Goal: Task Accomplishment & Management: Complete application form

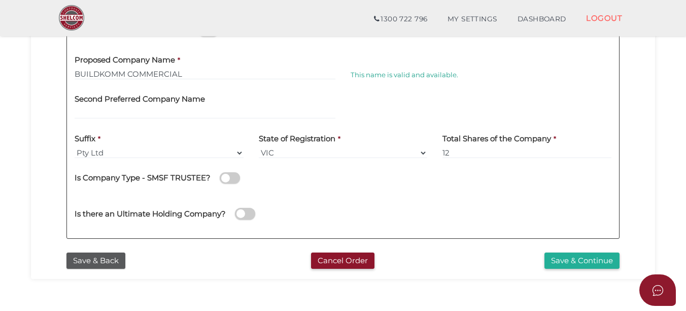
scroll to position [304, 0]
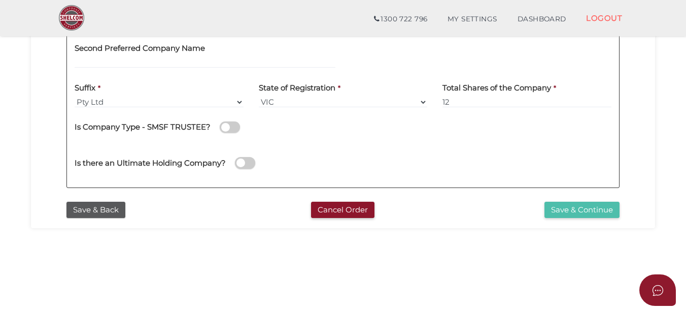
click at [581, 208] on button "Save & Continue" at bounding box center [581, 209] width 75 height 17
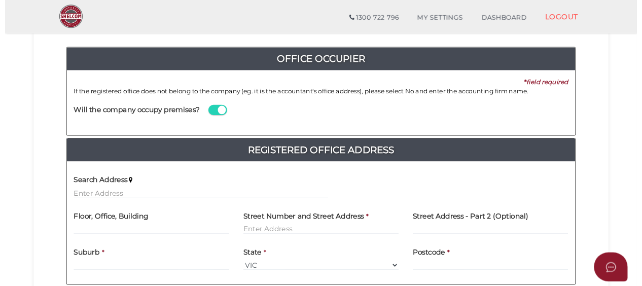
scroll to position [152, 0]
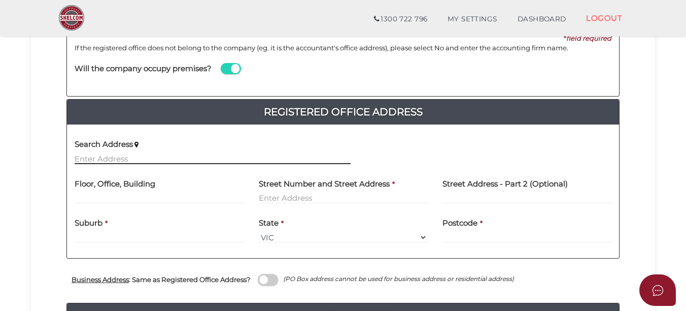
click at [105, 157] on input "text" at bounding box center [213, 158] width 276 height 11
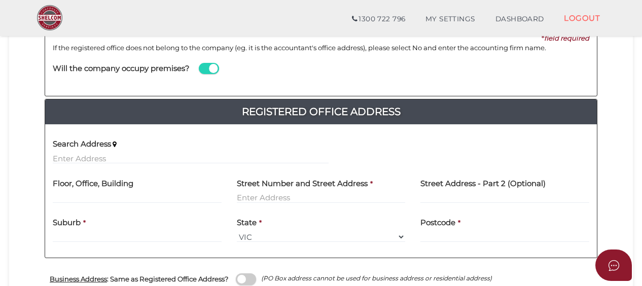
scroll to position [203, 0]
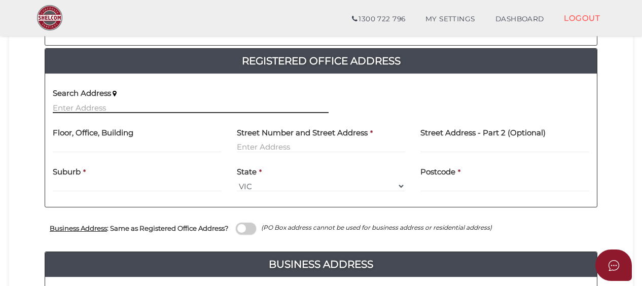
click at [107, 109] on input "text" at bounding box center [191, 107] width 276 height 11
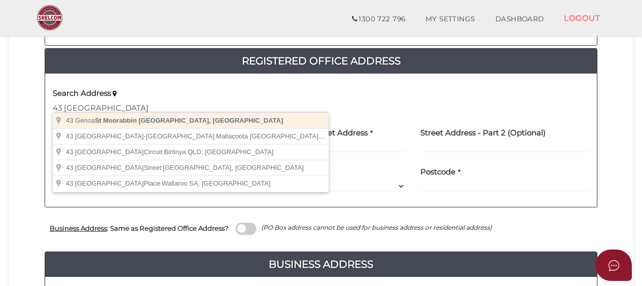
type input "43 Genoa St, Moorabbin VIC, Australia"
type input "43 Genoa Street"
type input "Moorabbin"
select select "VIC"
type input "3189"
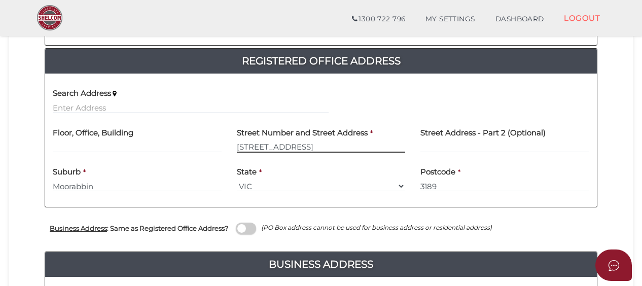
click at [242, 149] on input "43 Genoa Street" at bounding box center [321, 147] width 169 height 11
click at [239, 144] on input "43 Genoa Street" at bounding box center [321, 147] width 169 height 11
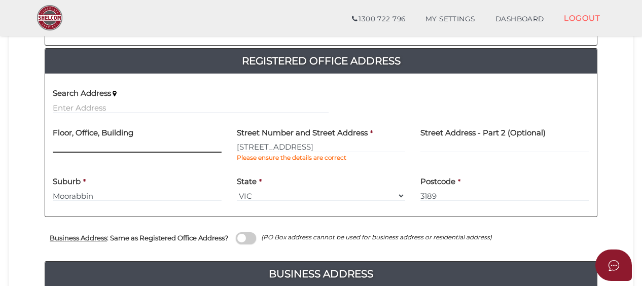
click at [81, 143] on input "text" at bounding box center [137, 147] width 169 height 11
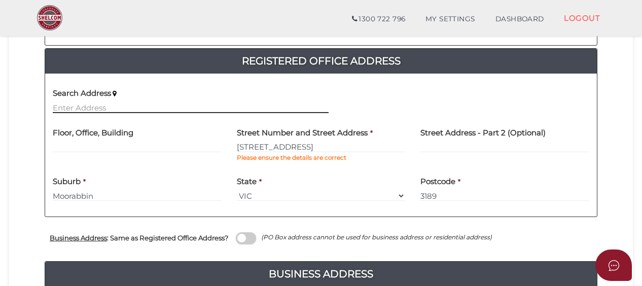
click at [86, 102] on input "text" at bounding box center [191, 107] width 276 height 11
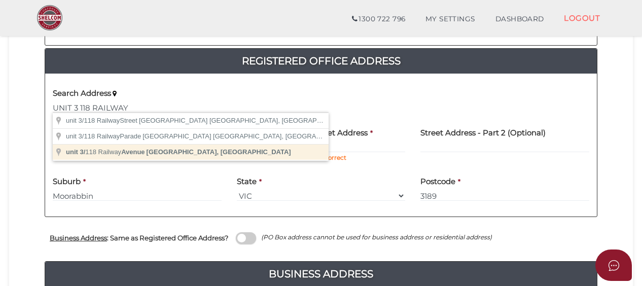
type input "unit 3/118 Railway Avenue, Ringwood East VIC, Australia"
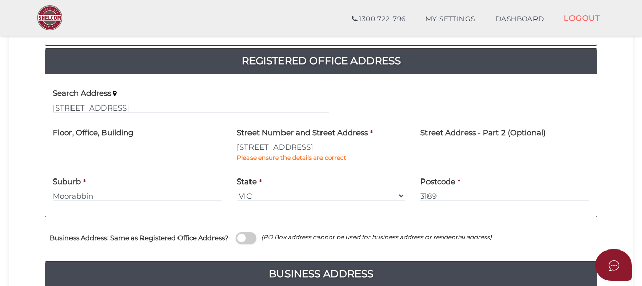
type input "unit 3"
type input "118 Railway Avenue"
type input "Ringwood East"
select select "VIC"
type input "3135"
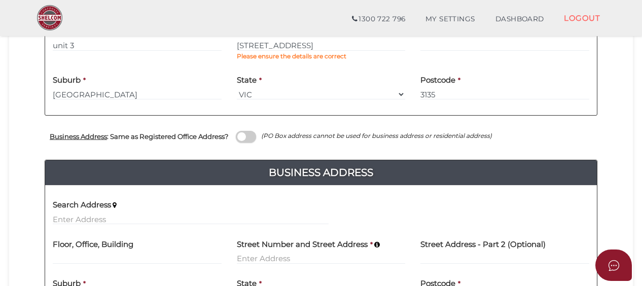
scroll to position [355, 0]
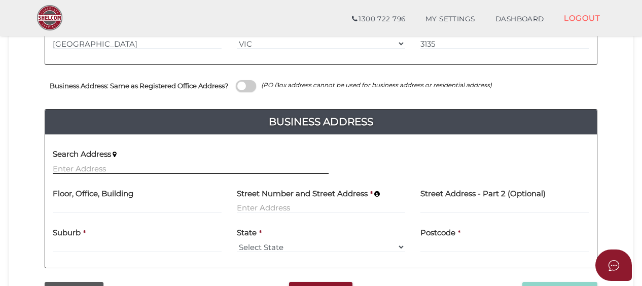
click at [140, 163] on input "text" at bounding box center [191, 168] width 276 height 11
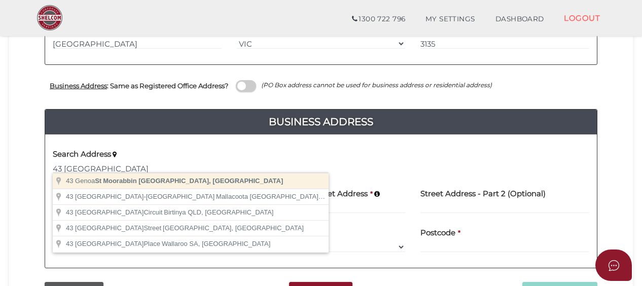
type input "43 Genoa St, Moorabbin VIC, Australia"
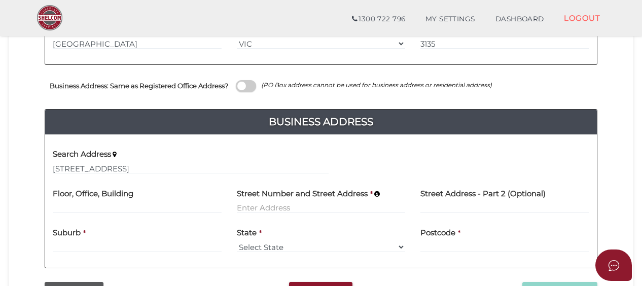
type input "[STREET_ADDRESS]"
type input "Moorabbin"
select select "VIC"
type input "3189"
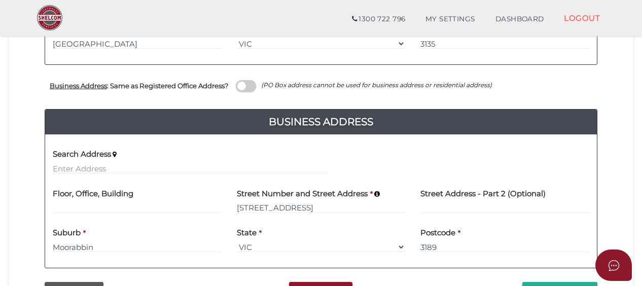
scroll to position [456, 0]
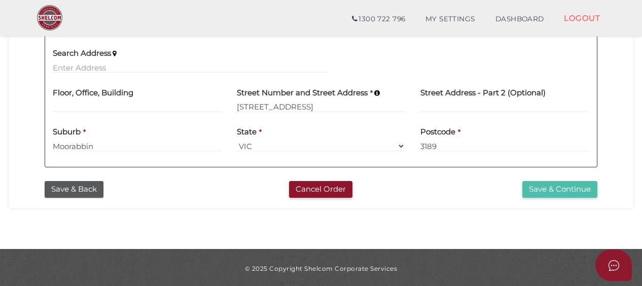
click at [542, 186] on button "Save & Continue" at bounding box center [560, 189] width 75 height 17
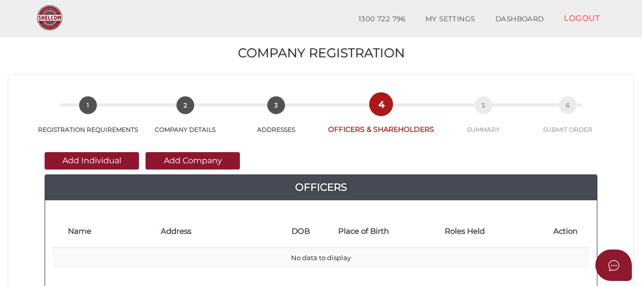
scroll to position [152, 0]
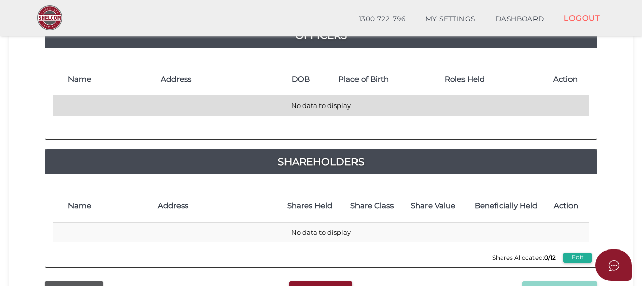
click at [74, 101] on td "No data to display" at bounding box center [321, 106] width 537 height 20
click at [84, 101] on td "No data to display" at bounding box center [321, 106] width 537 height 20
click at [104, 100] on td "No data to display" at bounding box center [321, 106] width 537 height 20
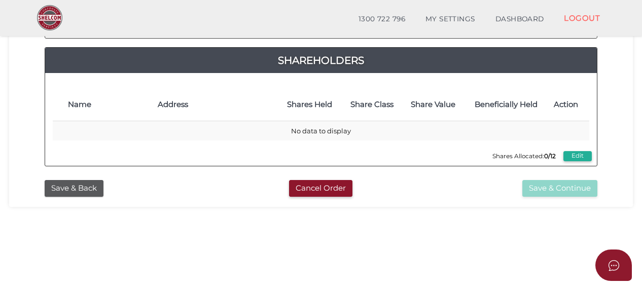
scroll to position [101, 0]
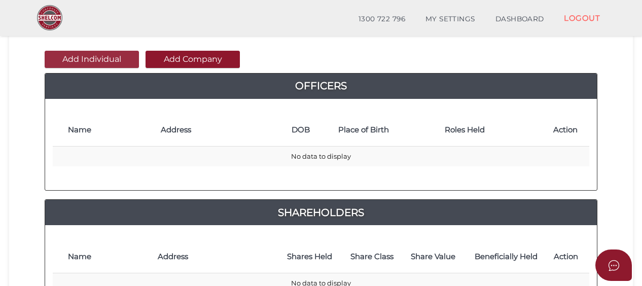
click at [106, 58] on button "Add Individual" at bounding box center [92, 59] width 94 height 17
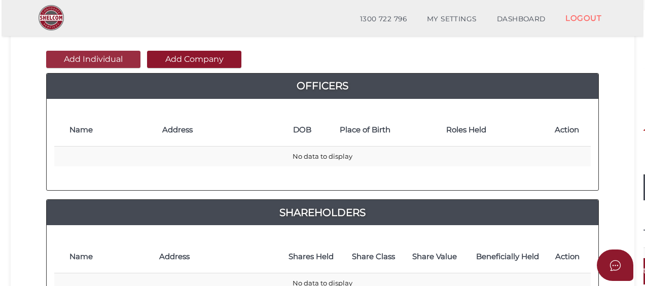
scroll to position [0, 0]
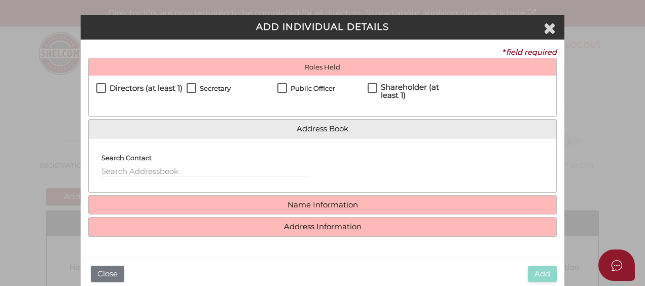
click at [102, 87] on label "Directors (at least 1)" at bounding box center [139, 90] width 86 height 13
checkbox input "true"
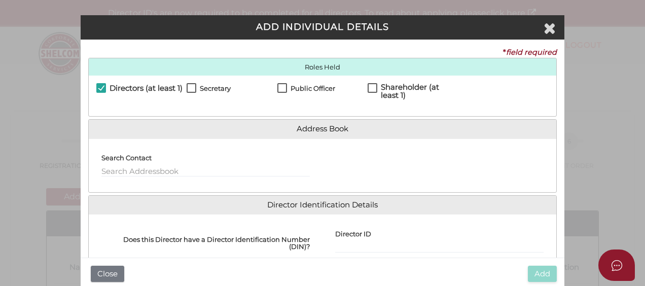
click at [190, 86] on label "Secretary" at bounding box center [209, 91] width 44 height 13
checkbox input "true"
click at [282, 88] on label "Public Officer" at bounding box center [307, 91] width 58 height 13
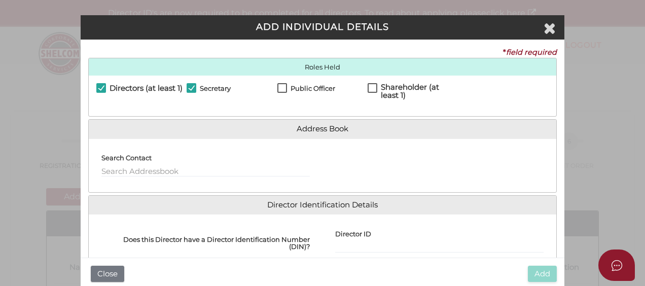
checkbox input "true"
click at [371, 86] on label "Shareholder (at least 1)" at bounding box center [413, 89] width 90 height 13
checkbox input "true"
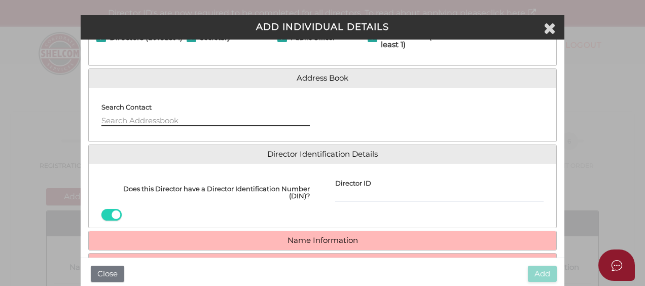
click at [180, 120] on input "text" at bounding box center [205, 120] width 209 height 11
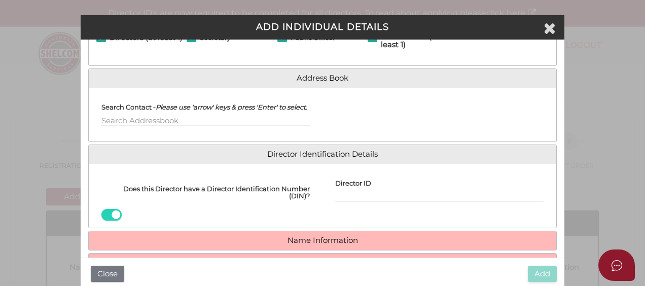
click at [313, 122] on div "Search Contact - Please use 'arrow' keys & press 'Enter' to select." at bounding box center [206, 115] width 234 height 38
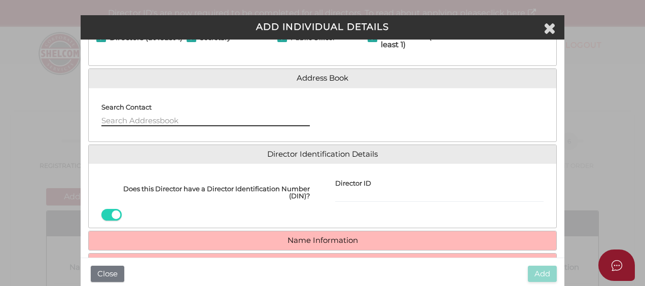
click at [191, 119] on input "text" at bounding box center [205, 120] width 209 height 11
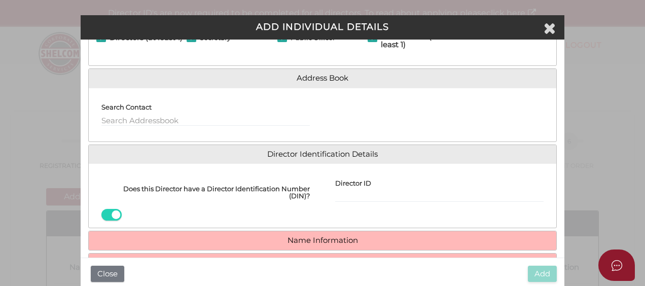
click at [249, 112] on div "Search Contact" at bounding box center [205, 111] width 209 height 30
click at [379, 191] on input "Director ID" at bounding box center [439, 196] width 209 height 11
type input "036865397571874"
click at [273, 207] on div "Does this Director have a Director Identification Number (DIN)?" at bounding box center [206, 196] width 234 height 49
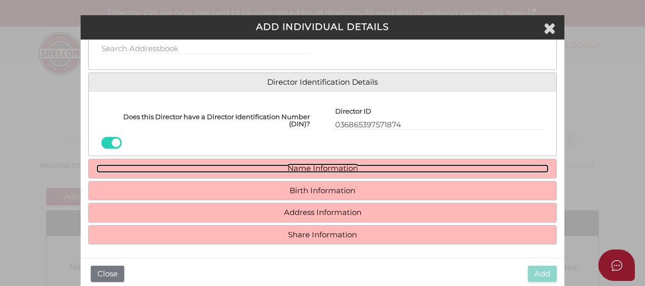
click at [315, 164] on link "Name Information" at bounding box center [322, 168] width 453 height 9
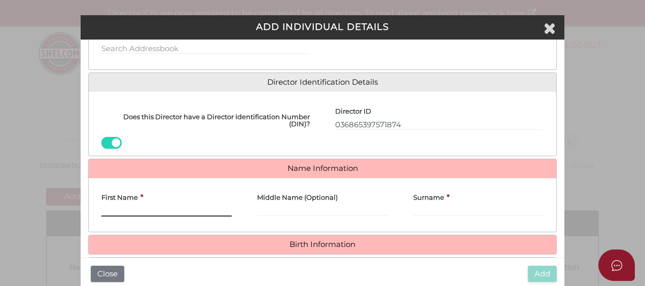
click at [125, 213] on input "First Name" at bounding box center [166, 211] width 130 height 11
click at [132, 207] on input "First Name" at bounding box center [166, 211] width 130 height 11
click at [138, 209] on input "First Name" at bounding box center [166, 211] width 130 height 11
click at [132, 212] on input "First Name" at bounding box center [166, 211] width 130 height 11
click at [130, 210] on input "First Name" at bounding box center [166, 211] width 130 height 11
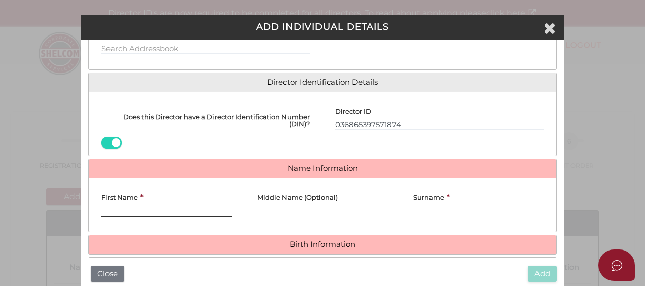
type input "l"
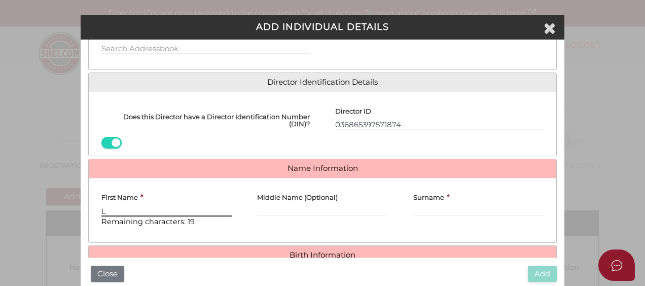
click at [106, 211] on input "L" at bounding box center [166, 211] width 130 height 11
click at [121, 207] on input "L" at bounding box center [166, 211] width 130 height 11
type input "LEONID"
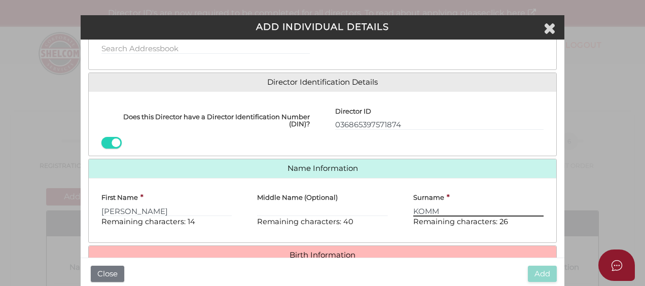
type input "KOMM"
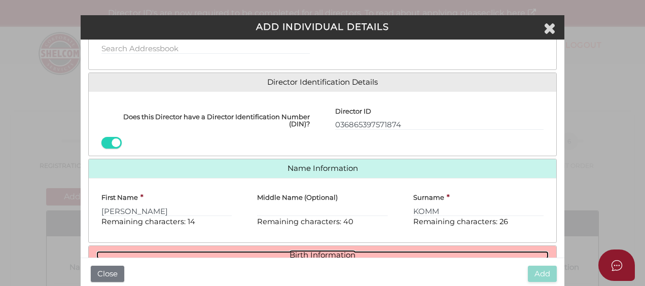
scroll to position [187, 0]
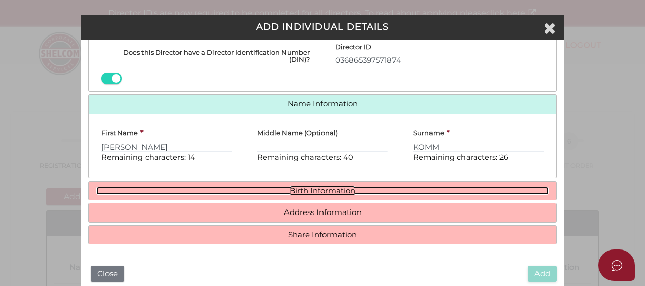
click at [326, 187] on link "Birth Information" at bounding box center [322, 191] width 453 height 9
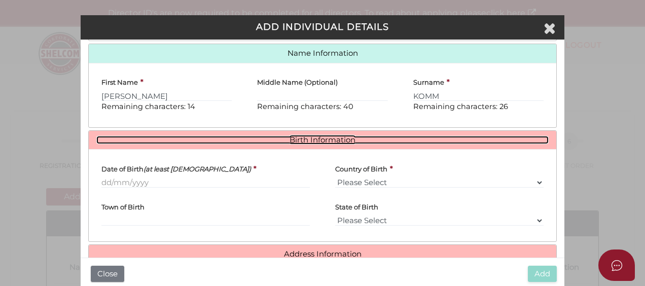
scroll to position [279, 0]
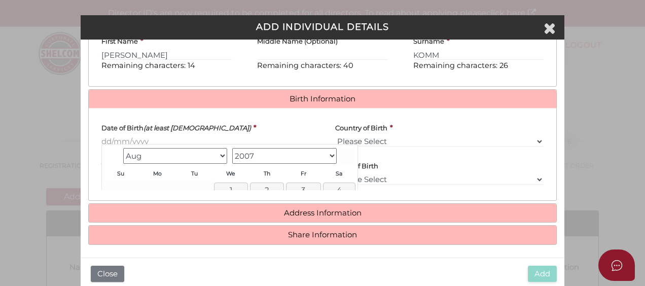
click at [154, 140] on input "Date of Birth (at least 18 years old)" at bounding box center [205, 141] width 209 height 11
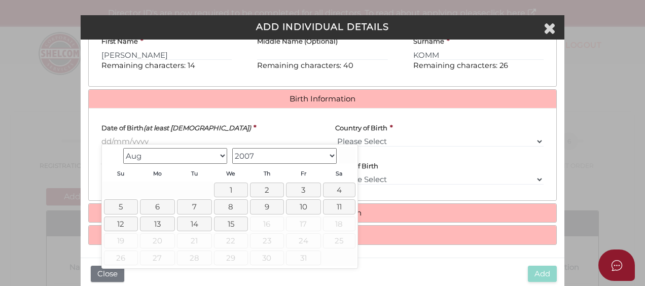
click at [221, 156] on select "Jan Feb Mar Apr May Jun Jul Aug" at bounding box center [175, 156] width 105 height 16
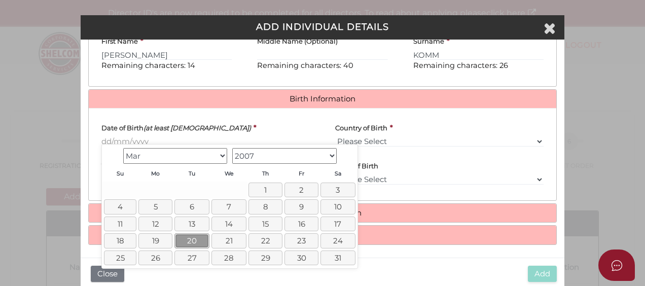
click at [190, 236] on link "20" at bounding box center [192, 240] width 35 height 15
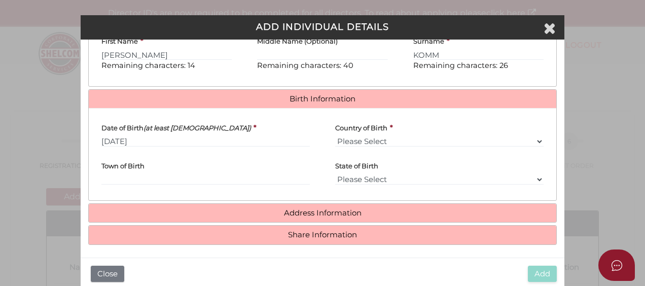
click at [193, 132] on label "Date of Birth (at least 18 years old)" at bounding box center [176, 125] width 150 height 19
click at [193, 136] on input "20/03/2007" at bounding box center [205, 141] width 209 height 11
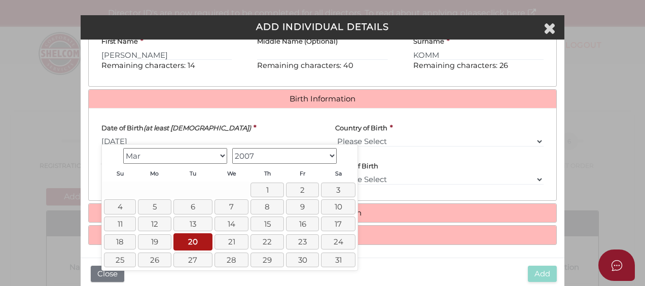
click at [333, 155] on select "1900 1901 1902 1903 1904 1905 1906 1907 1908 1909 1910 1911 1912 1913 1914 1915…" at bounding box center [284, 156] width 105 height 16
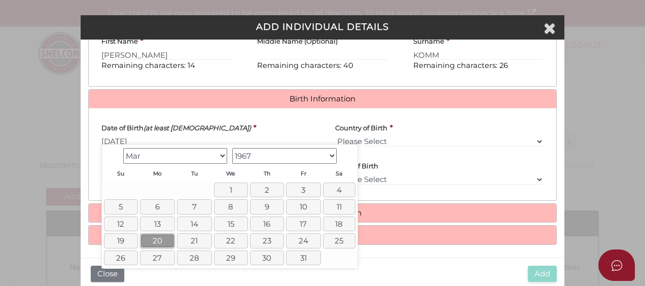
click at [170, 240] on link "20" at bounding box center [157, 240] width 35 height 15
type input "20/03/1967"
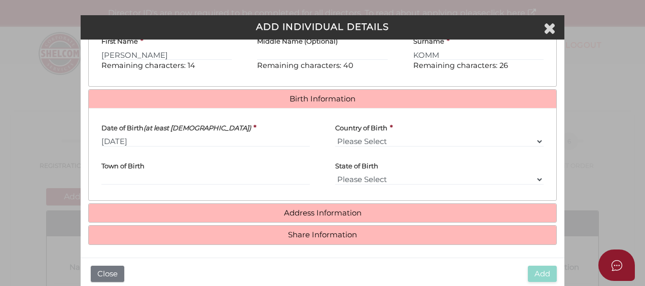
scroll to position [410, 0]
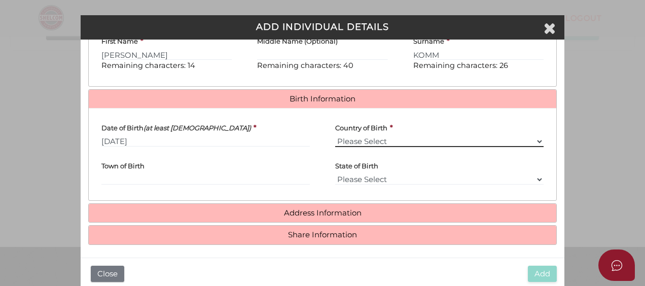
click at [351, 141] on select "Please Select v Australia Afghanistan Albania Algeria American Samoa Andorra An…" at bounding box center [439, 141] width 209 height 11
select select "Russian Federation"
click at [335, 136] on select "Please Select v Australia Afghanistan Albania Algeria American Samoa Andorra An…" at bounding box center [439, 141] width 209 height 11
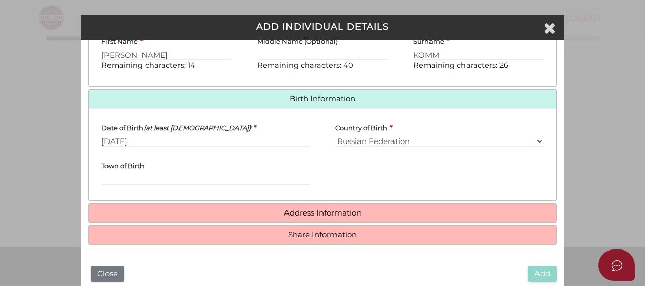
click at [168, 168] on div "Town of Birth" at bounding box center [205, 170] width 209 height 30
click at [167, 174] on input "Town of Birth" at bounding box center [205, 179] width 209 height 11
type input "LENINGRAD"
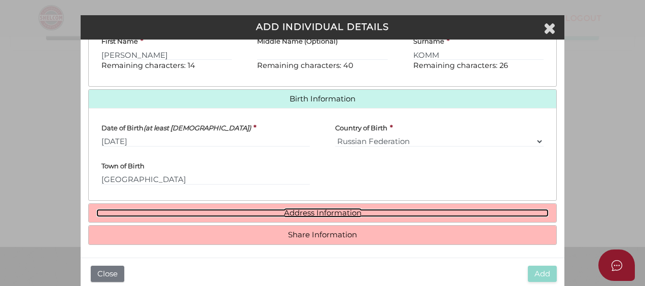
click at [294, 209] on link "Address Information" at bounding box center [322, 213] width 453 height 9
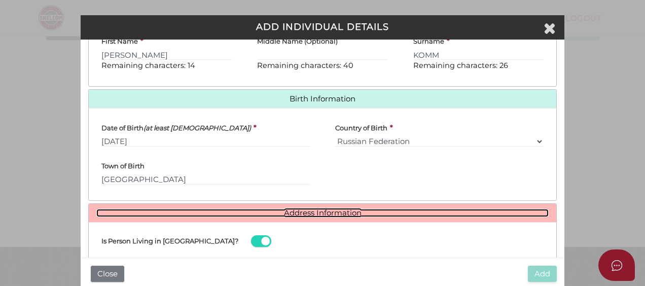
scroll to position [430, 0]
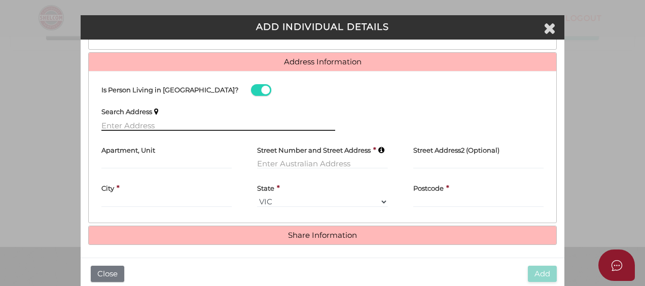
click at [189, 120] on input "text" at bounding box center [218, 125] width 234 height 11
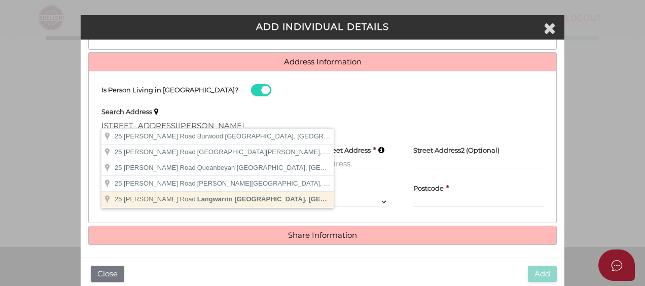
type input "25 Donald Road, Langwarrin VIC, Australia"
type input "25 Donald Road"
type input "Langwarrin"
select select "VIC"
type input "3910"
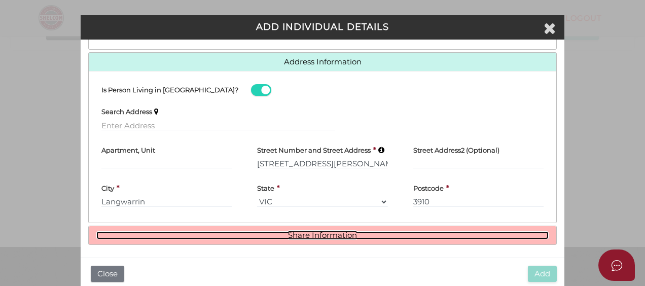
click at [386, 231] on link "Share Information" at bounding box center [322, 235] width 453 height 9
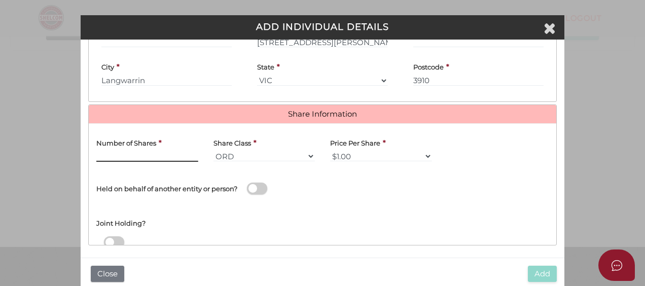
click at [139, 151] on input "text" at bounding box center [147, 156] width 102 height 11
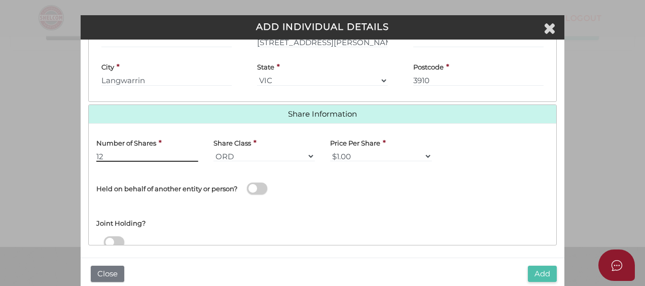
type input "12"
click at [538, 273] on button "Add" at bounding box center [542, 274] width 29 height 17
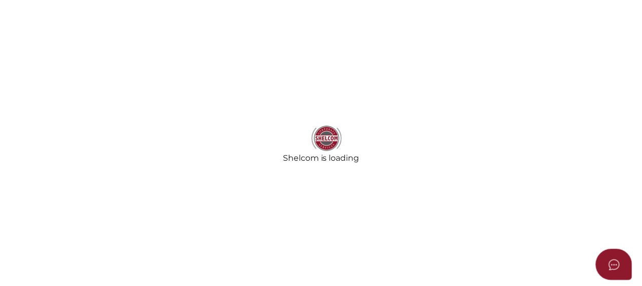
scroll to position [410, 0]
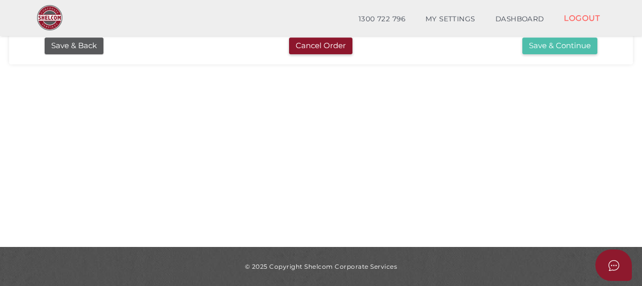
click at [548, 50] on button "Save & Continue" at bounding box center [560, 46] width 75 height 17
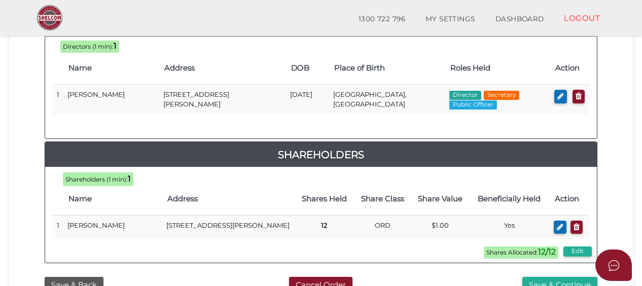
scroll to position [605, 0]
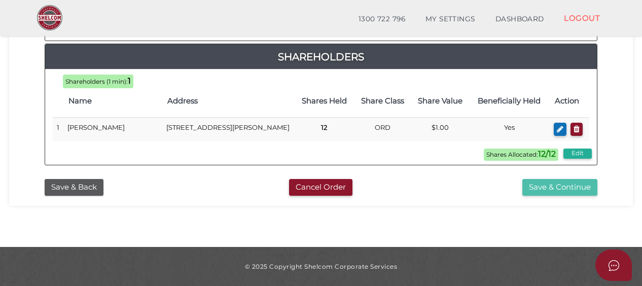
click at [560, 186] on button "Save & Continue" at bounding box center [560, 187] width 75 height 17
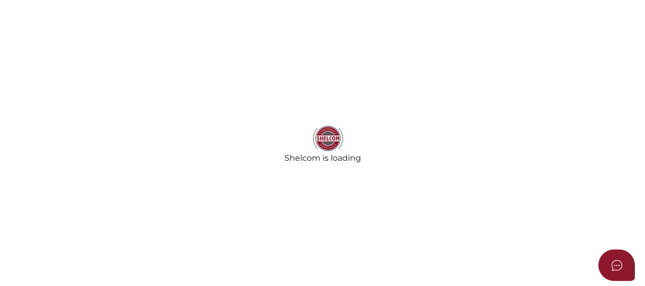
select select "Comb Binding"
select select "No"
radio input "true"
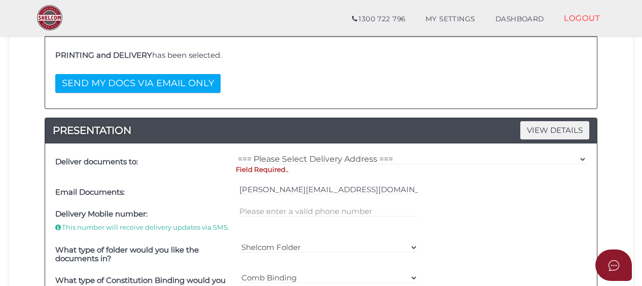
scroll to position [254, 0]
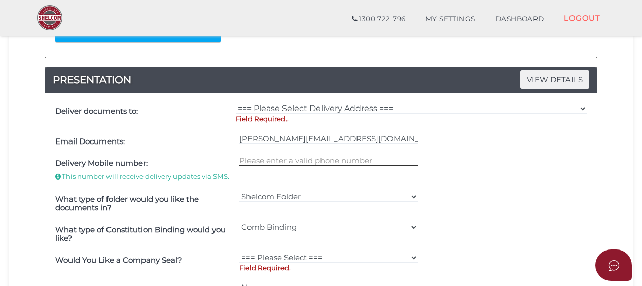
click at [335, 155] on input "text" at bounding box center [328, 160] width 179 height 11
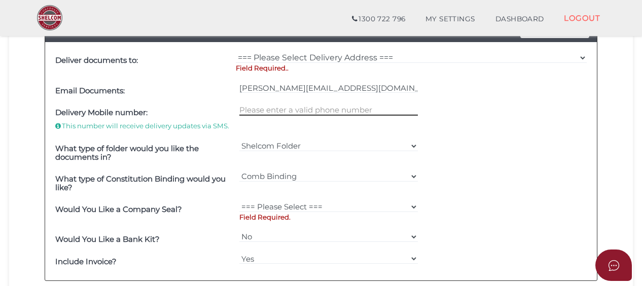
scroll to position [355, 0]
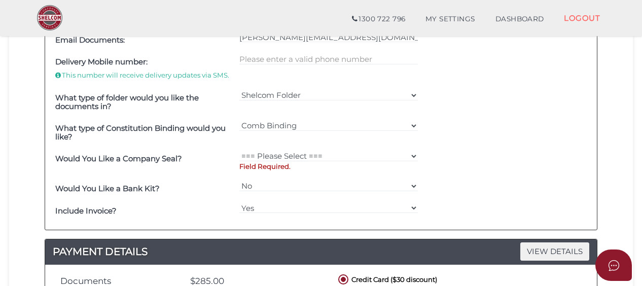
click at [421, 152] on div "=== Please Select === Fold Seal $50 No Seal Field Required." at bounding box center [329, 163] width 184 height 30
click at [415, 153] on select "=== Please Select === Fold Seal $50 No Seal" at bounding box center [328, 156] width 179 height 11
select select "0"
click at [239, 151] on select "=== Please Select === Fold Seal $50 No Seal" at bounding box center [328, 156] width 179 height 11
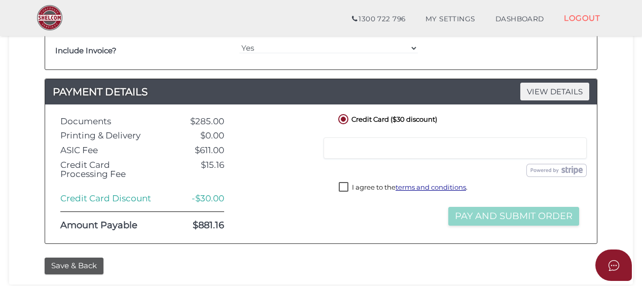
scroll to position [558, 0]
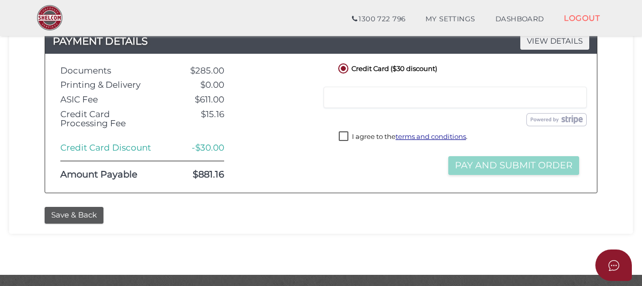
click at [344, 135] on label "I agree to the terms and conditions ." at bounding box center [403, 137] width 129 height 13
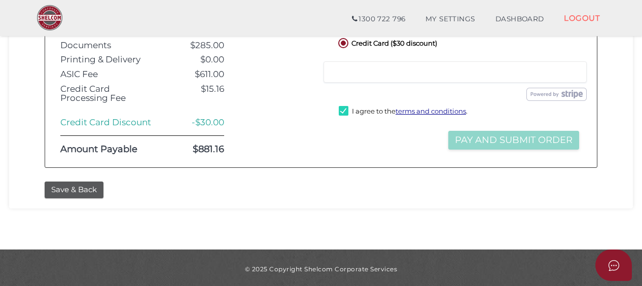
scroll to position [482, 0]
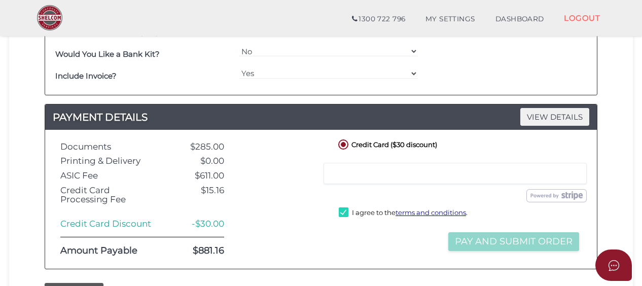
click at [367, 176] on div at bounding box center [455, 173] width 263 height 21
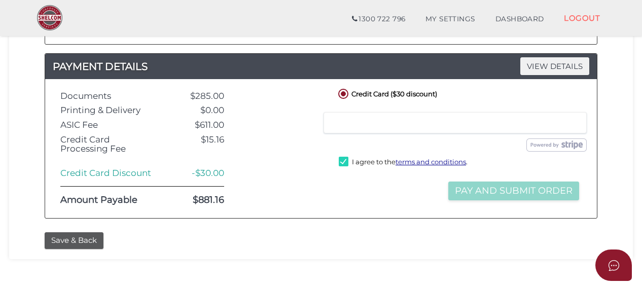
scroll to position [584, 0]
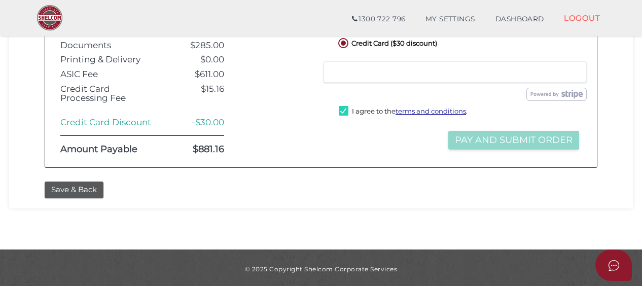
click at [565, 115] on div "I agree to the terms and conditions ." at bounding box center [459, 114] width 246 height 20
click at [342, 110] on label "I agree to the terms and conditions ." at bounding box center [403, 112] width 129 height 13
click at [341, 110] on label "I agree to the terms and conditions ." at bounding box center [403, 112] width 129 height 13
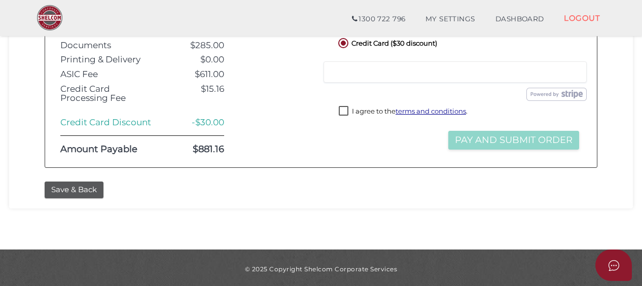
checkbox input "true"
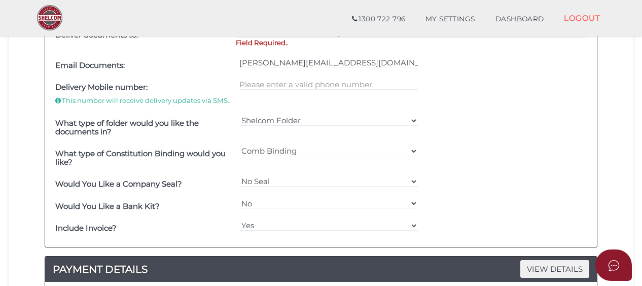
scroll to position [279, 0]
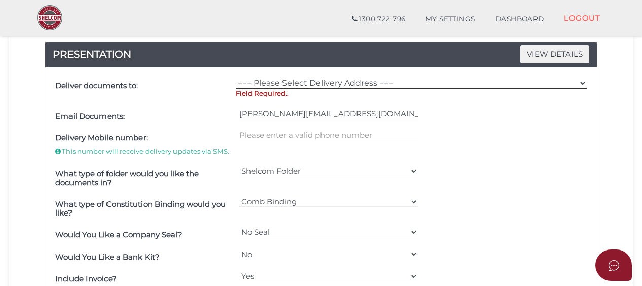
click at [274, 84] on select "=== Please Select Delivery Address === (User Address - [PERSON_NAME]) [STREET_A…" at bounding box center [411, 83] width 351 height 11
select select "0"
click at [236, 78] on select "=== Please Select Delivery Address === (User Address - [PERSON_NAME]) [STREET_A…" at bounding box center [411, 83] width 351 height 11
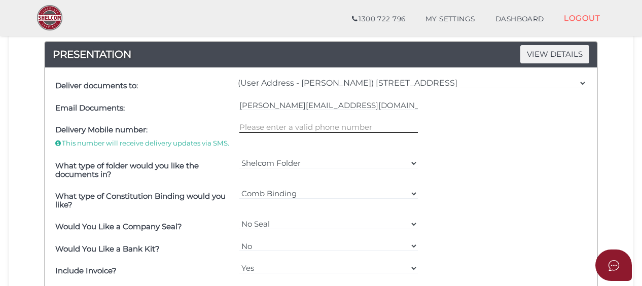
click at [312, 128] on input "text" at bounding box center [328, 127] width 179 height 11
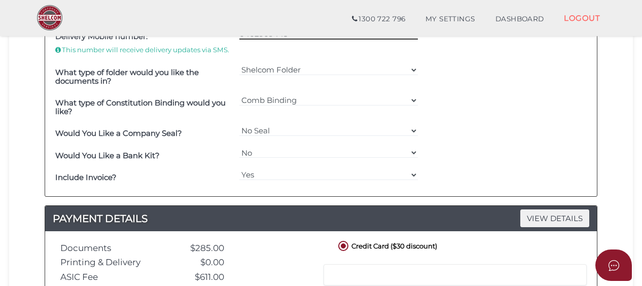
scroll to position [575, 0]
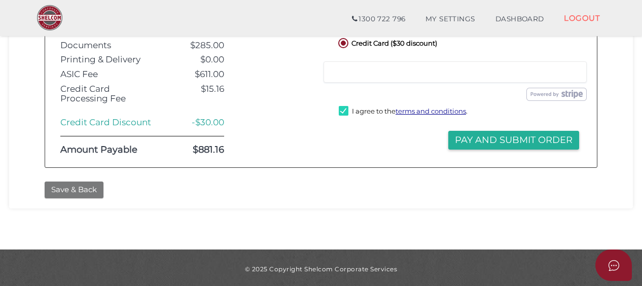
type input "0402909445"
click at [99, 186] on button "Save & Back" at bounding box center [74, 190] width 59 height 17
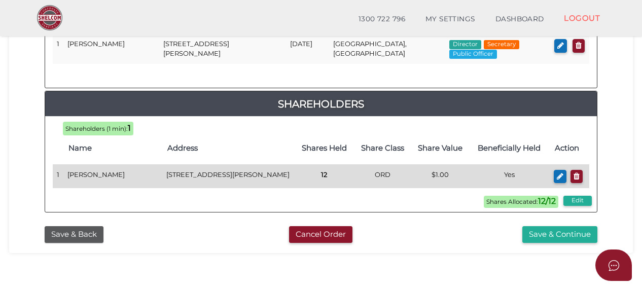
scroll to position [605, 0]
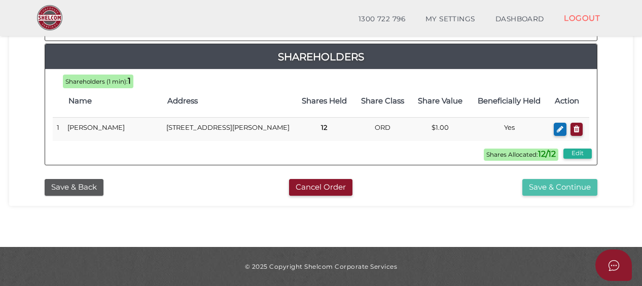
click at [524, 186] on button "Save & Continue" at bounding box center [560, 187] width 75 height 17
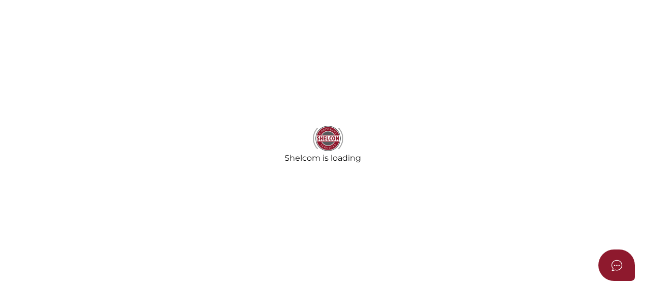
select select "Comb Binding"
select select "No"
radio input "true"
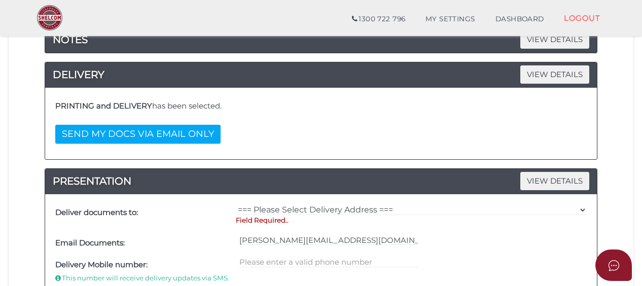
scroll to position [51, 0]
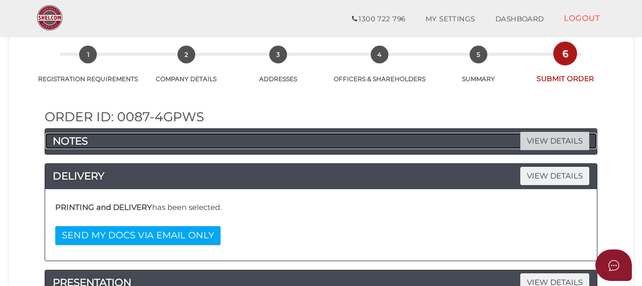
click at [553, 137] on span "VIEW DETAILS" at bounding box center [555, 141] width 69 height 18
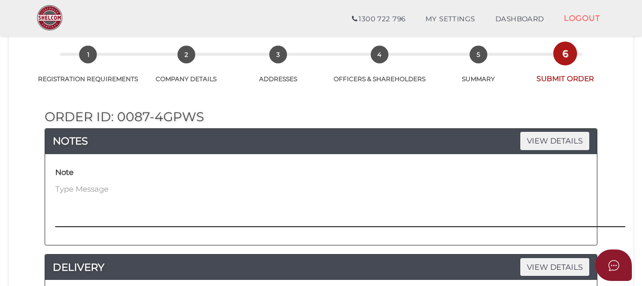
click at [122, 190] on textarea at bounding box center [397, 206] width 684 height 44
click at [55, 188] on textarea "pLEASE CAN WE HAVE A SEPERATE CONSTITUTION AND CERTIFICATE OF INCORDORATION" at bounding box center [397, 206] width 684 height 44
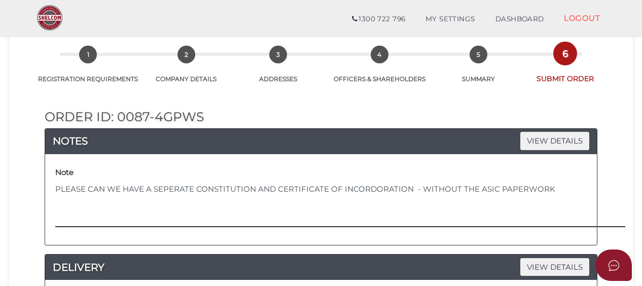
type textarea "PLEASE CAN WE HAVE A SEPERATE CONSTITUTION AND CERTIFICATE OF INCORDORATION - W…"
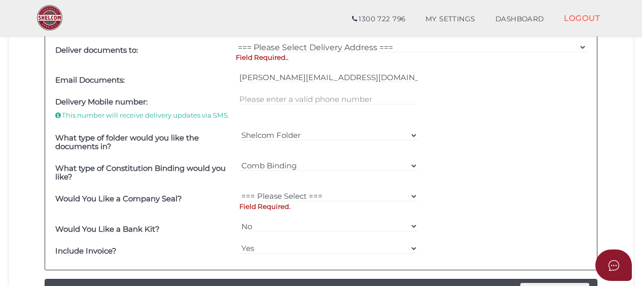
scroll to position [457, 0]
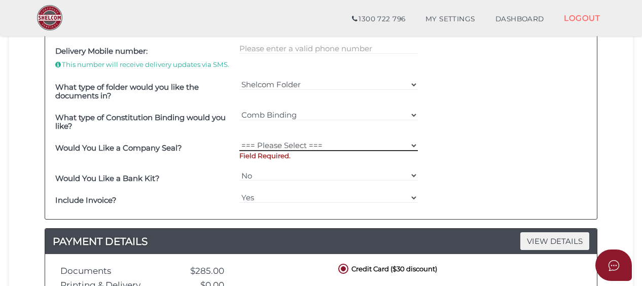
click at [413, 142] on select "=== Please Select === Fold Seal $50 No Seal" at bounding box center [328, 145] width 179 height 11
select select "0"
click at [239, 140] on select "=== Please Select === Fold Seal $50 No Seal" at bounding box center [328, 145] width 179 height 11
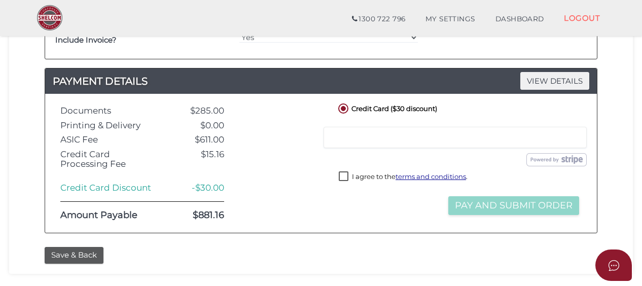
scroll to position [660, 0]
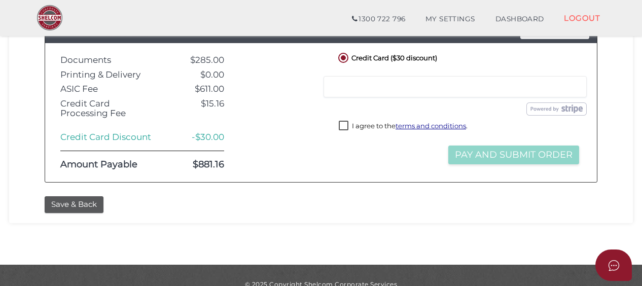
click at [346, 123] on label "I agree to the terms and conditions ." at bounding box center [403, 127] width 129 height 13
checkbox input "true"
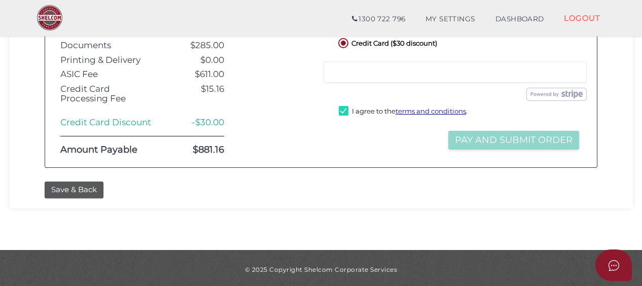
click at [355, 148] on div "Credit Card ($30 discount) Credit or Debit Card Loading saved cards... Select a…" at bounding box center [459, 98] width 261 height 124
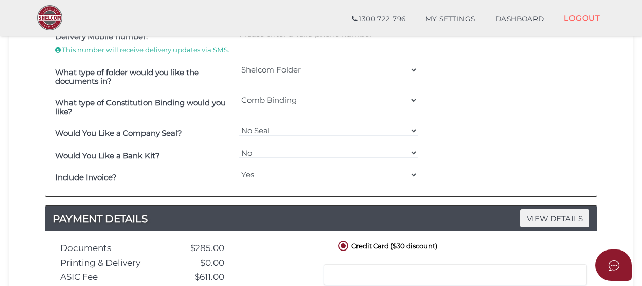
scroll to position [370, 0]
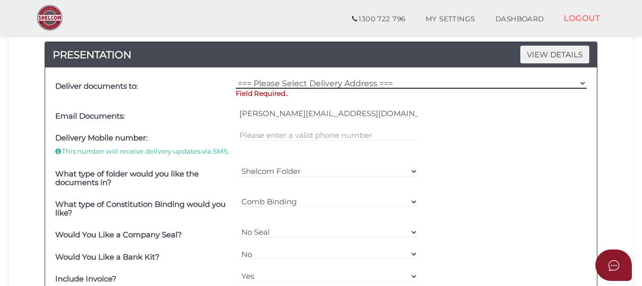
click at [306, 84] on select "=== Please Select Delivery Address === (User Address - [PERSON_NAME]) [STREET_A…" at bounding box center [411, 83] width 351 height 11
select select "0"
click at [236, 78] on select "=== Please Select Delivery Address === (User Address - [PERSON_NAME]) [STREET_A…" at bounding box center [411, 83] width 351 height 11
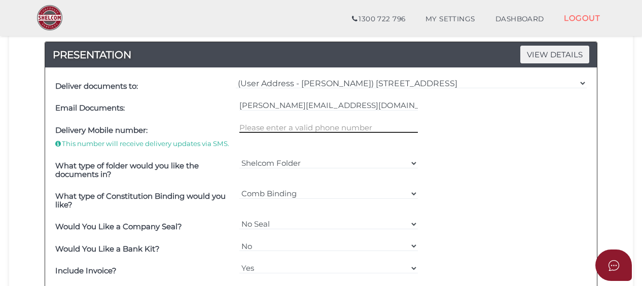
click at [332, 129] on input "text" at bounding box center [328, 127] width 179 height 11
click at [314, 125] on input "text" at bounding box center [328, 127] width 179 height 11
click at [290, 123] on input "text" at bounding box center [328, 127] width 179 height 11
click at [285, 126] on input "text" at bounding box center [328, 127] width 179 height 11
click at [298, 126] on input "text" at bounding box center [328, 127] width 179 height 11
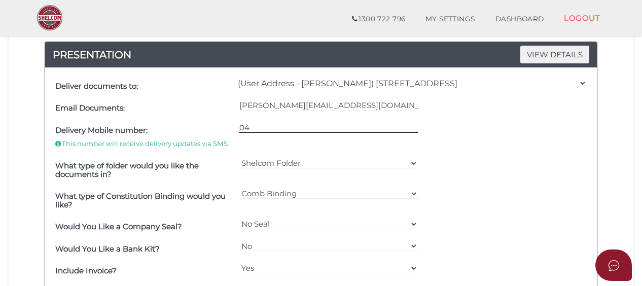
type input "0402909445"
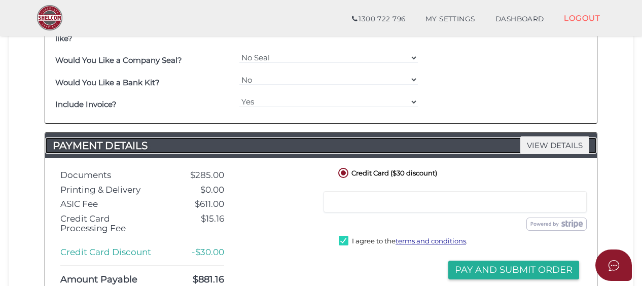
scroll to position [587, 0]
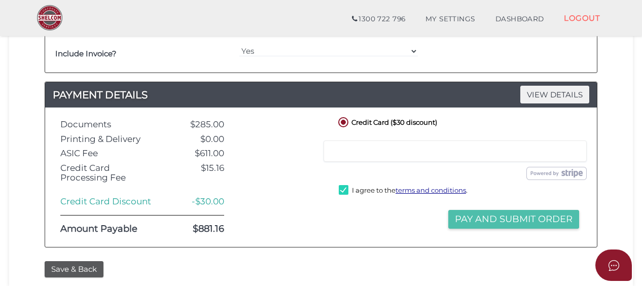
click at [480, 215] on button "Pay and Submit Order" at bounding box center [514, 219] width 131 height 19
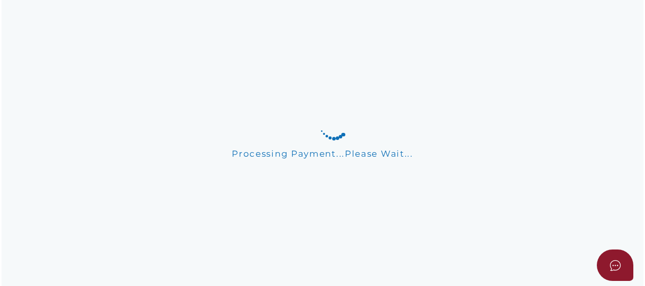
scroll to position [0, 0]
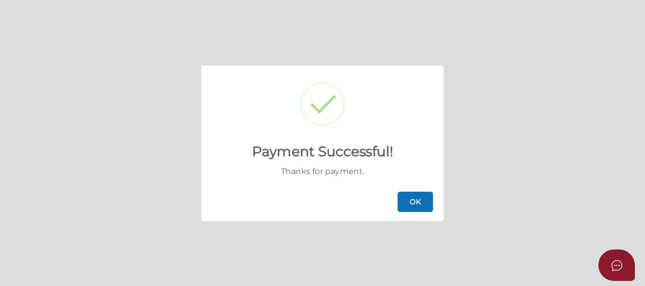
click at [406, 202] on button "OK" at bounding box center [416, 202] width 36 height 20
